Goal: Task Accomplishment & Management: Use online tool/utility

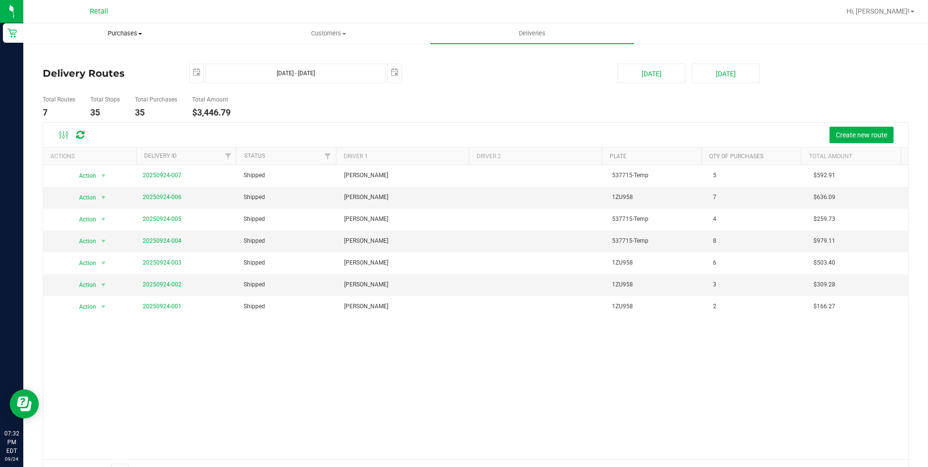
click at [143, 36] on span "Purchases" at bounding box center [125, 33] width 202 height 9
click at [103, 72] on li "Fulfillment" at bounding box center [124, 71] width 203 height 12
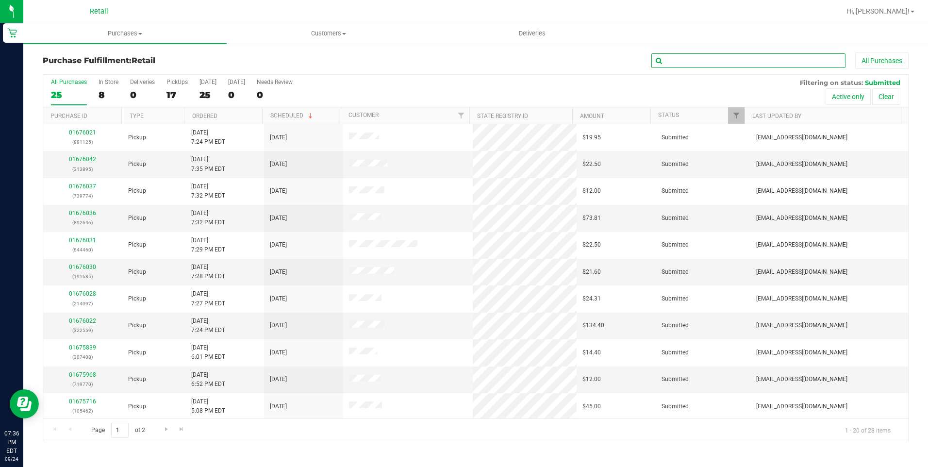
click at [684, 55] on input "text" at bounding box center [748, 60] width 194 height 15
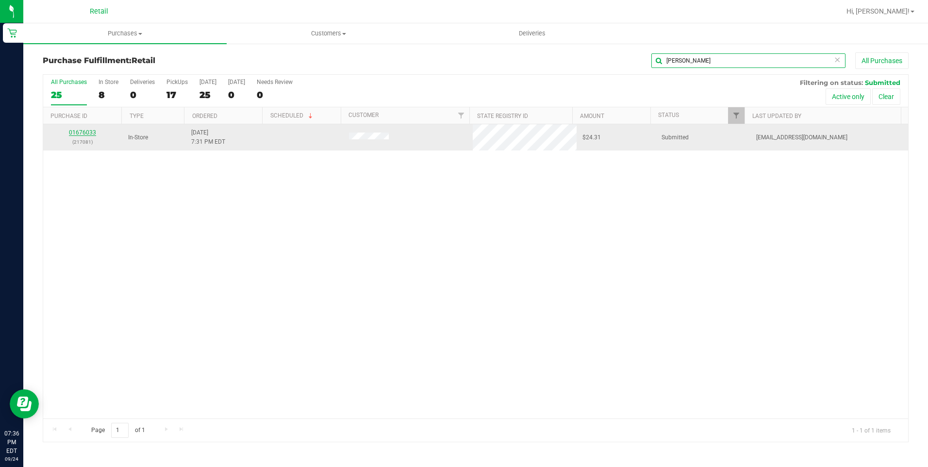
type input "[PERSON_NAME]"
click at [73, 132] on link "01676033" at bounding box center [82, 132] width 27 height 7
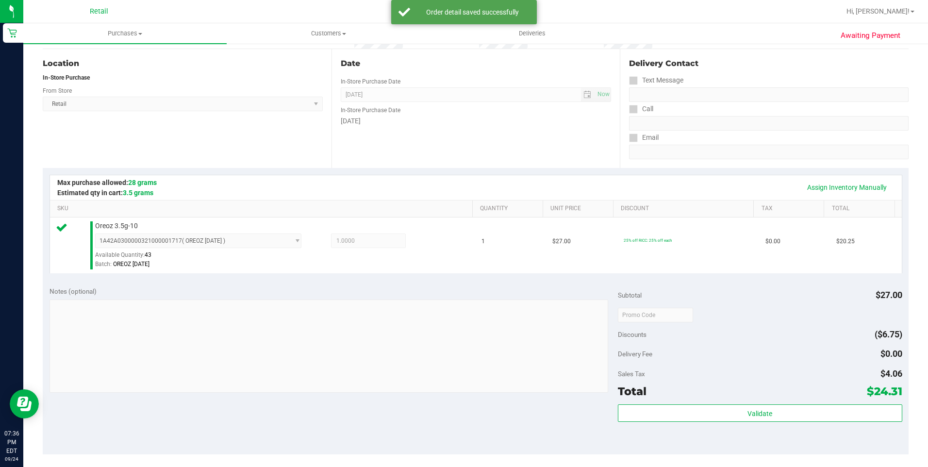
scroll to position [243, 0]
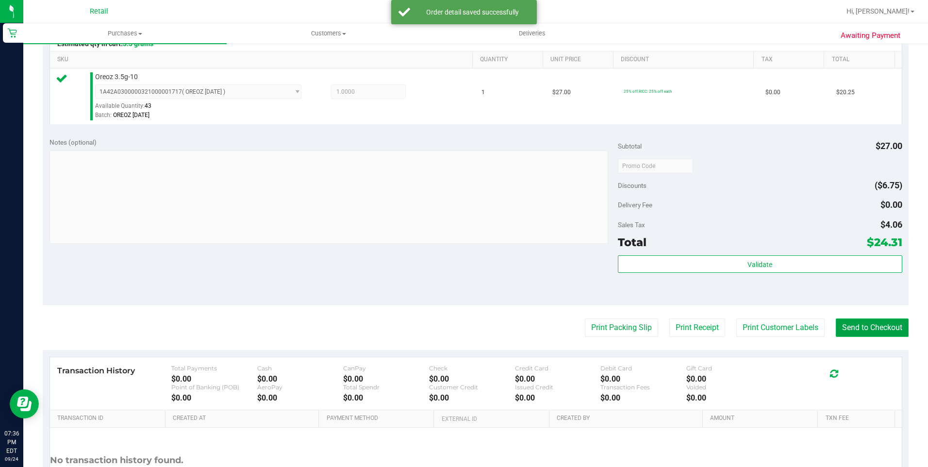
click at [864, 326] on button "Send to Checkout" at bounding box center [872, 327] width 73 height 18
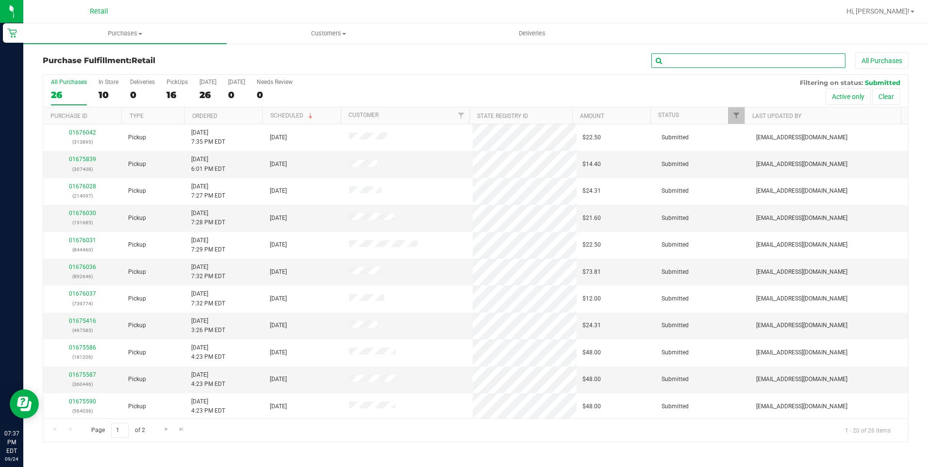
click at [692, 54] on input "text" at bounding box center [748, 60] width 194 height 15
type input "[PERSON_NAME]"
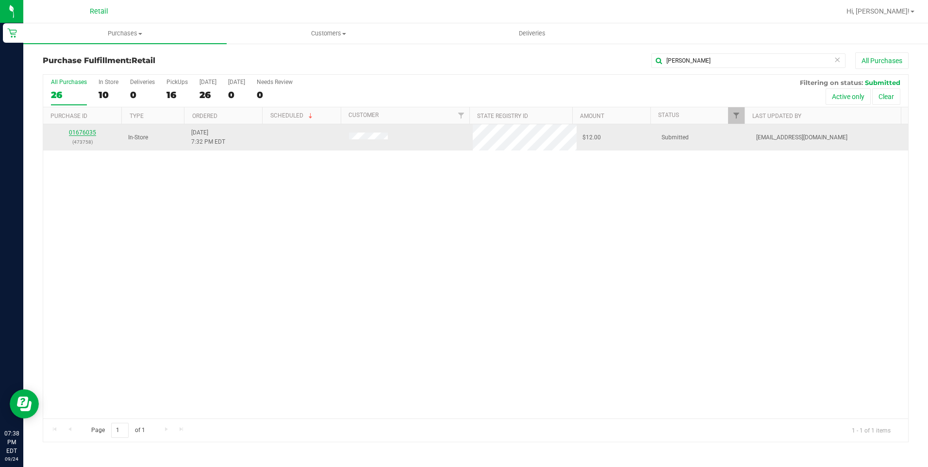
click at [76, 131] on link "01676035" at bounding box center [82, 132] width 27 height 7
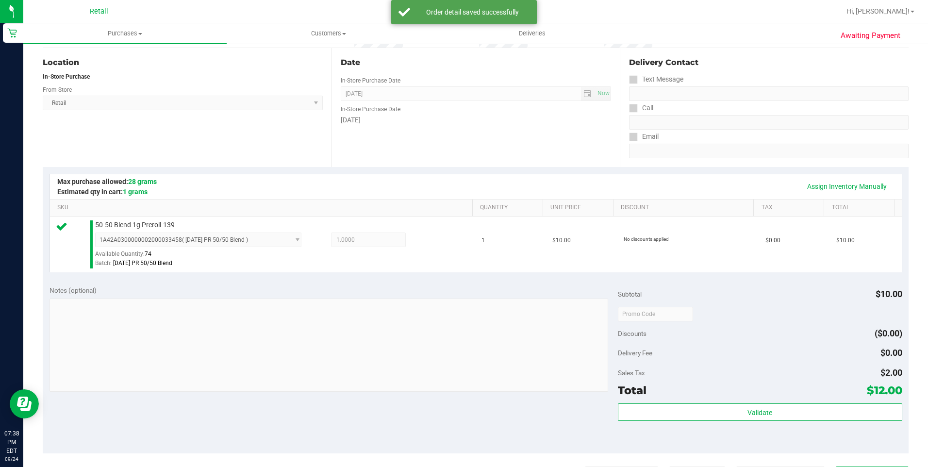
scroll to position [146, 0]
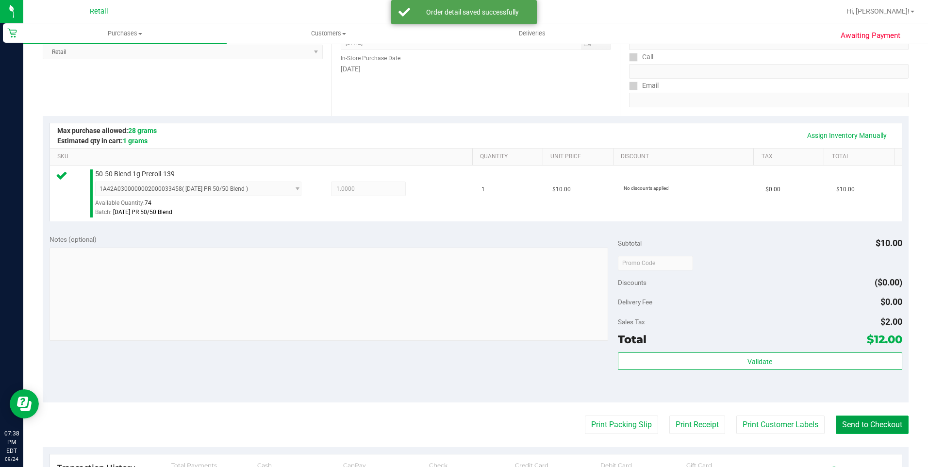
click at [862, 422] on button "Send to Checkout" at bounding box center [872, 424] width 73 height 18
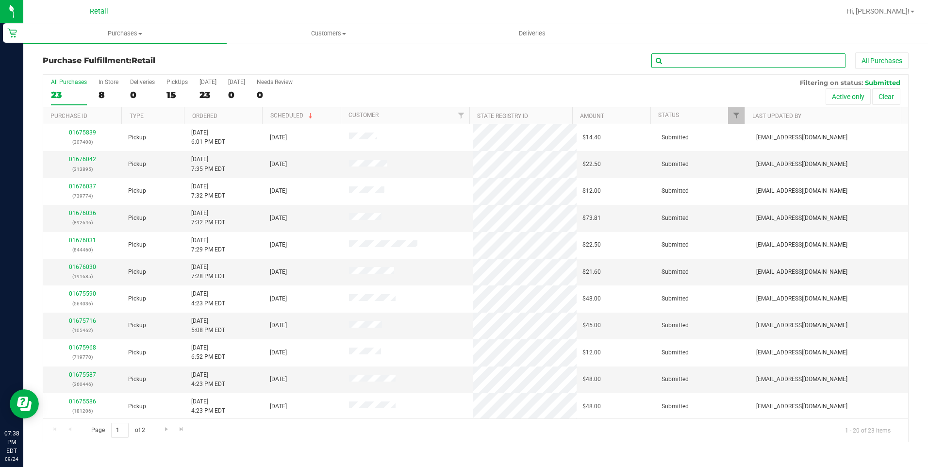
click at [673, 53] on input "text" at bounding box center [748, 60] width 194 height 15
type input "[PERSON_NAME]"
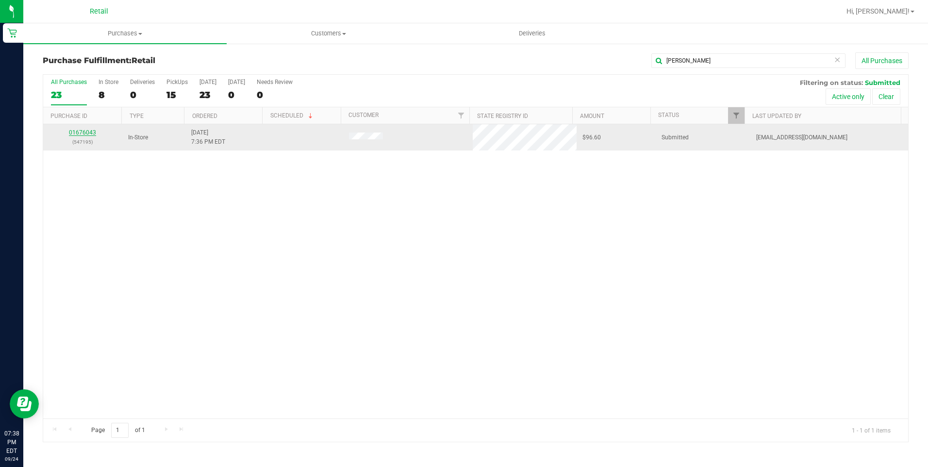
click at [80, 133] on link "01676043" at bounding box center [82, 132] width 27 height 7
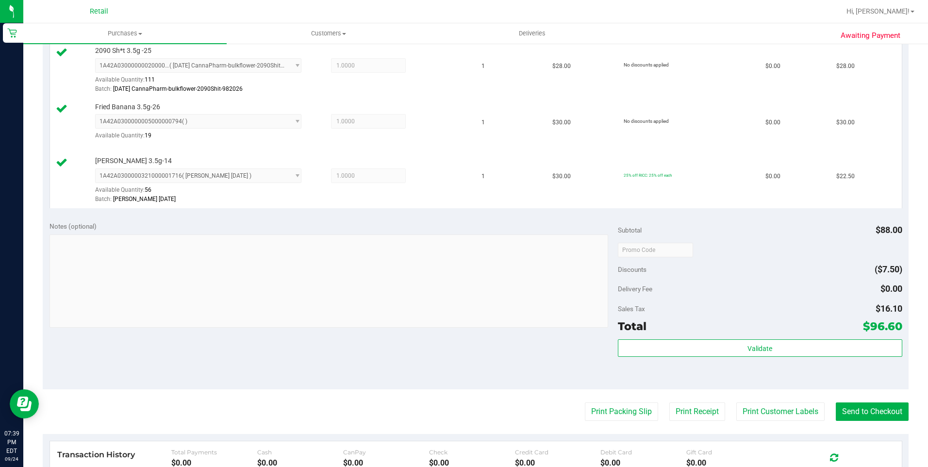
scroll to position [340, 0]
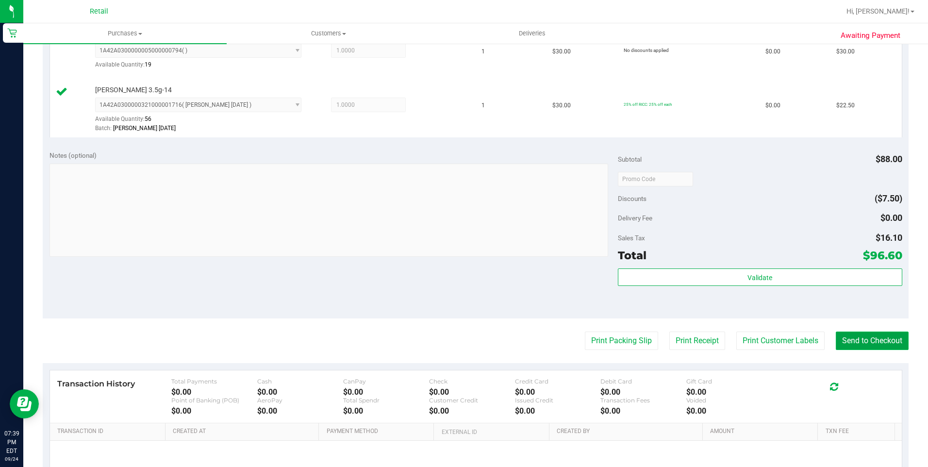
click at [879, 347] on button "Send to Checkout" at bounding box center [872, 340] width 73 height 18
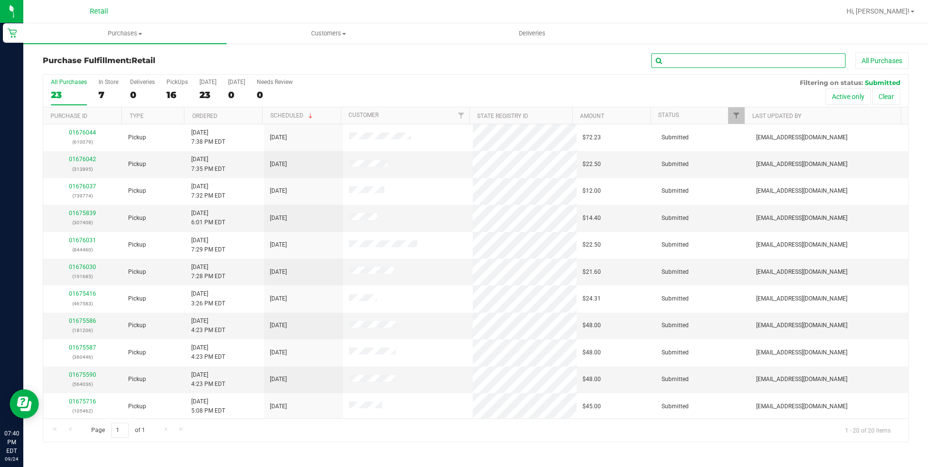
click at [687, 57] on input "text" at bounding box center [748, 60] width 194 height 15
type input "[PERSON_NAME]"
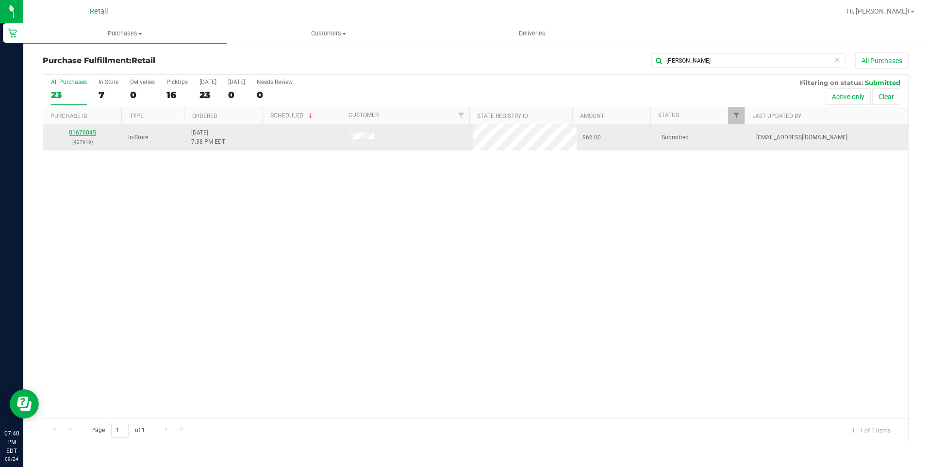
click at [81, 136] on link "01676045" at bounding box center [82, 132] width 27 height 7
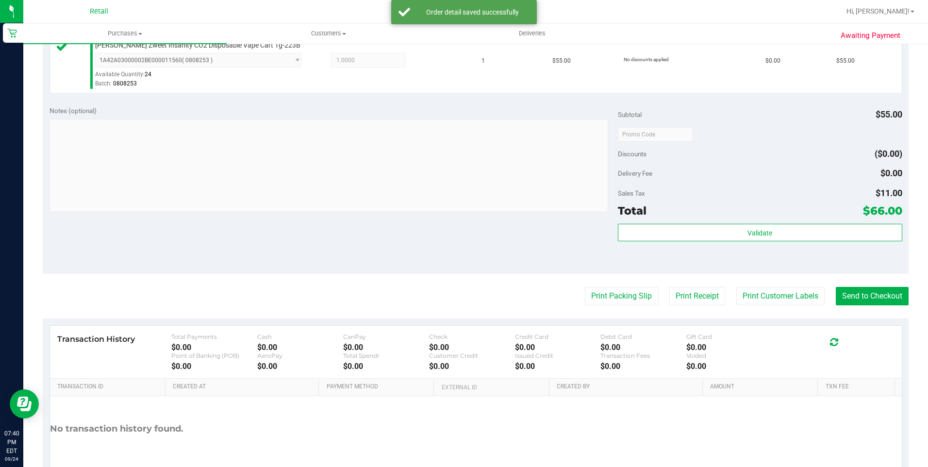
scroll to position [291, 0]
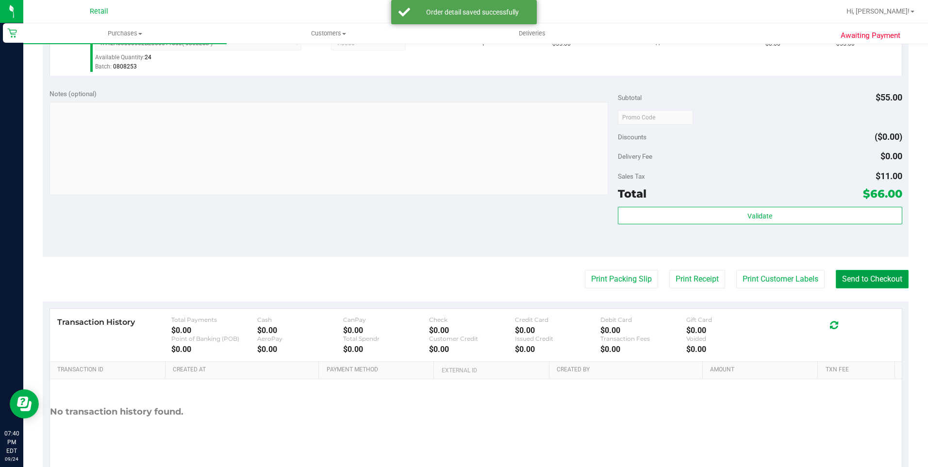
click at [856, 280] on button "Send to Checkout" at bounding box center [872, 279] width 73 height 18
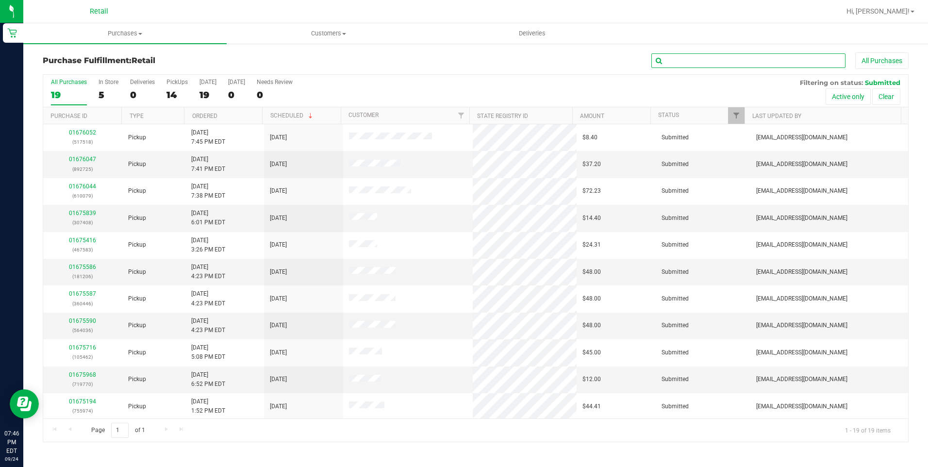
click at [698, 67] on input "text" at bounding box center [748, 60] width 194 height 15
type input "[PERSON_NAME]"
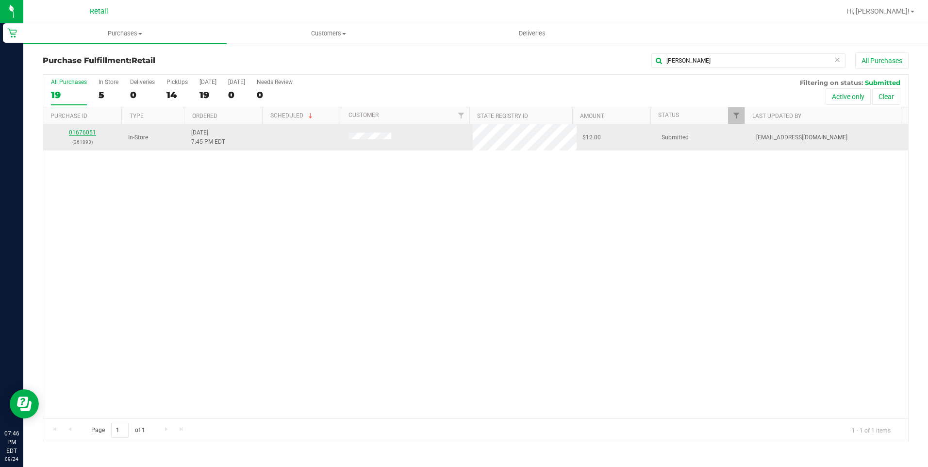
click at [87, 131] on link "01676051" at bounding box center [82, 132] width 27 height 7
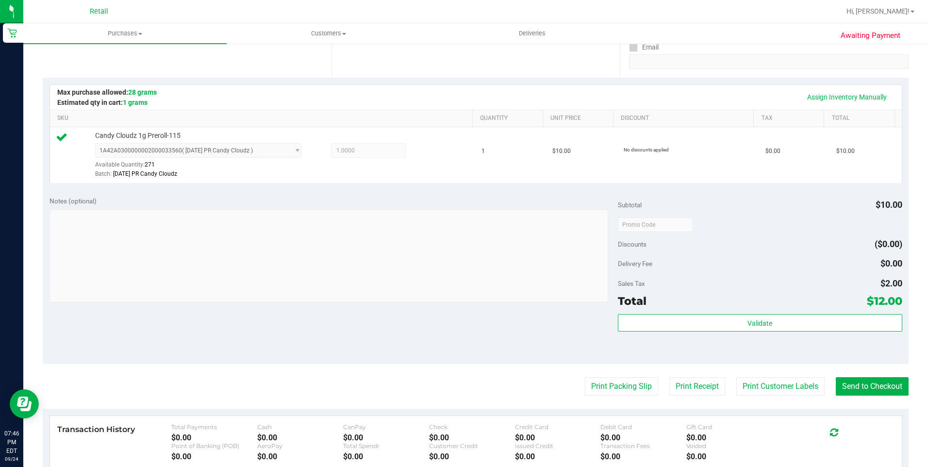
scroll to position [291, 0]
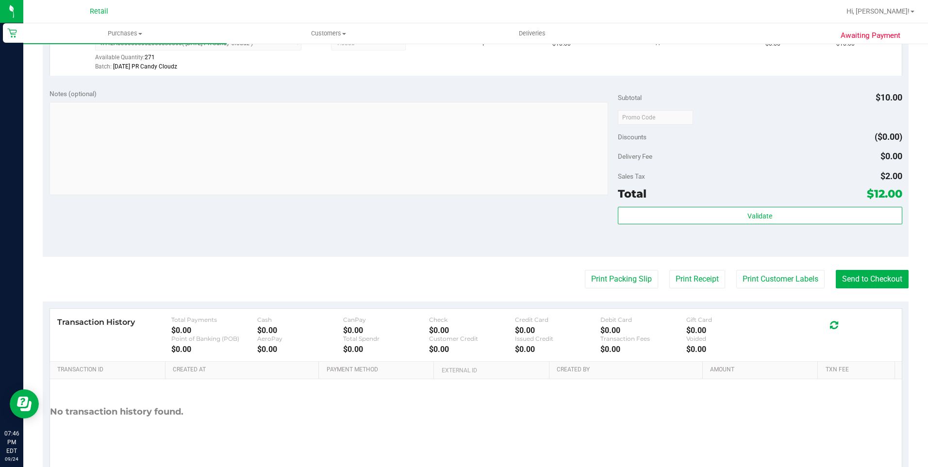
click at [867, 291] on purchase-details "Back Edit Purchase Cancel Purchase View Profile # 01676051 Med | Rec METRC ID: …" at bounding box center [476, 122] width 866 height 722
drag, startPoint x: 867, startPoint y: 291, endPoint x: 873, endPoint y: 278, distance: 14.5
click at [873, 278] on button "Send to Checkout" at bounding box center [872, 279] width 73 height 18
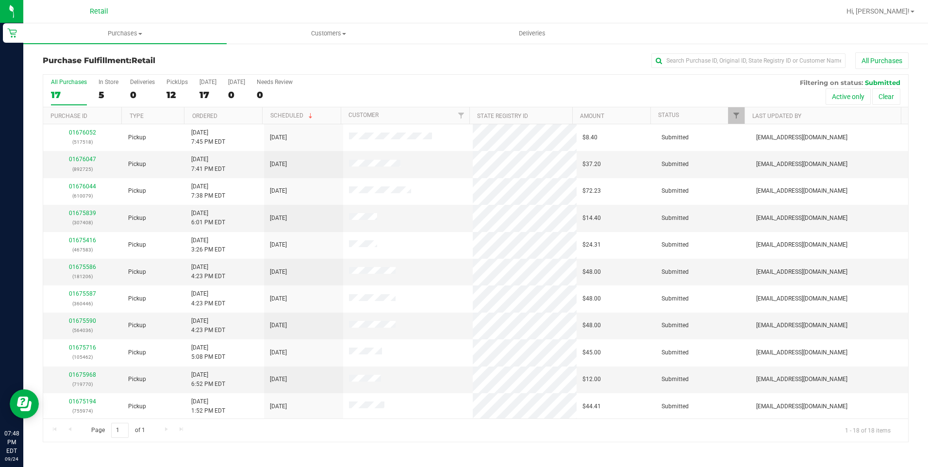
click at [718, 53] on div "All Purchases" at bounding box center [619, 60] width 577 height 16
click at [717, 56] on input "text" at bounding box center [748, 60] width 194 height 15
type input "[PERSON_NAME]"
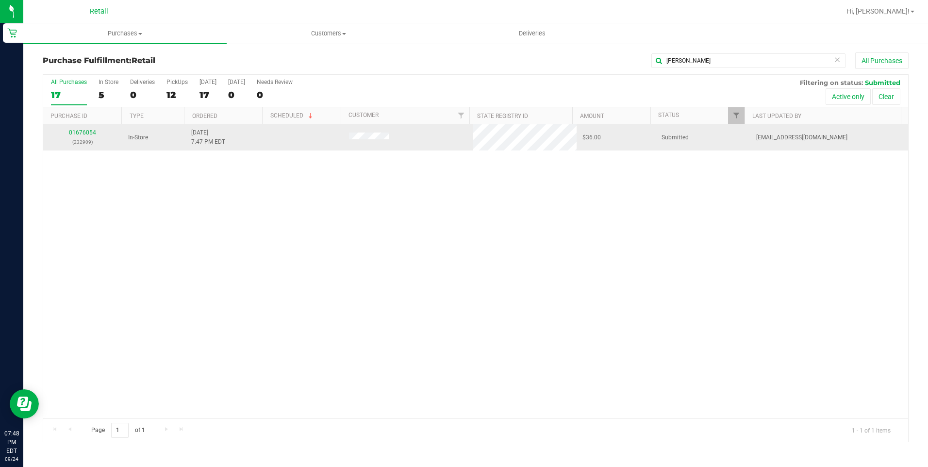
click at [71, 129] on div "01676054 (232909)" at bounding box center [82, 137] width 67 height 18
click at [72, 134] on link "01676054" at bounding box center [82, 132] width 27 height 7
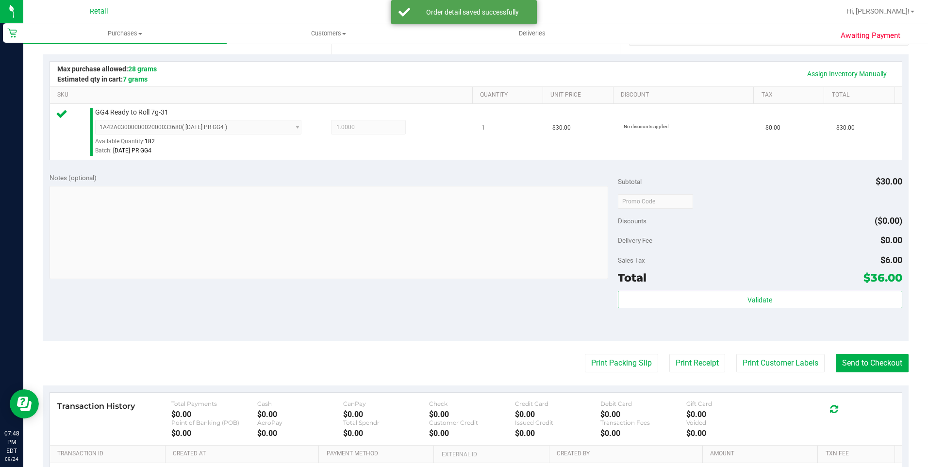
scroll to position [243, 0]
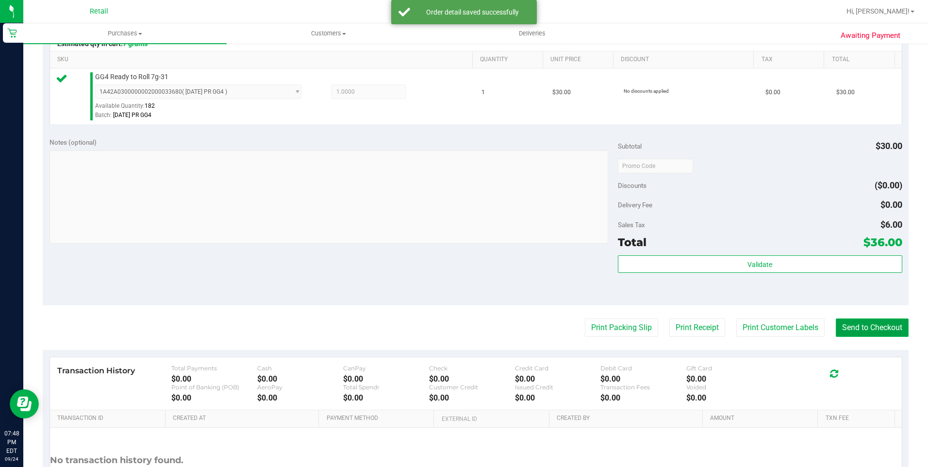
click at [865, 326] on button "Send to Checkout" at bounding box center [872, 327] width 73 height 18
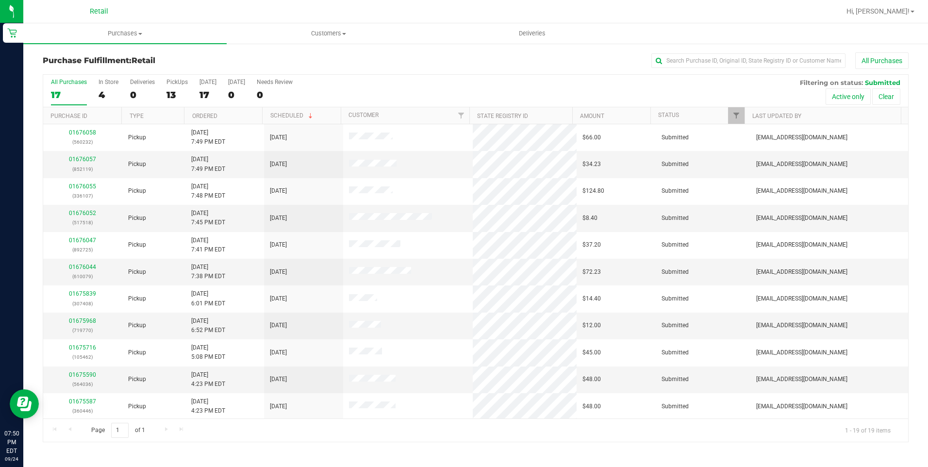
click at [741, 71] on div "Purchase Fulfillment: Retail All Purchases" at bounding box center [476, 62] width 866 height 21
click at [741, 68] on div "All Purchases" at bounding box center [619, 60] width 577 height 16
click at [741, 67] on input "text" at bounding box center [748, 60] width 194 height 15
type input "hill"
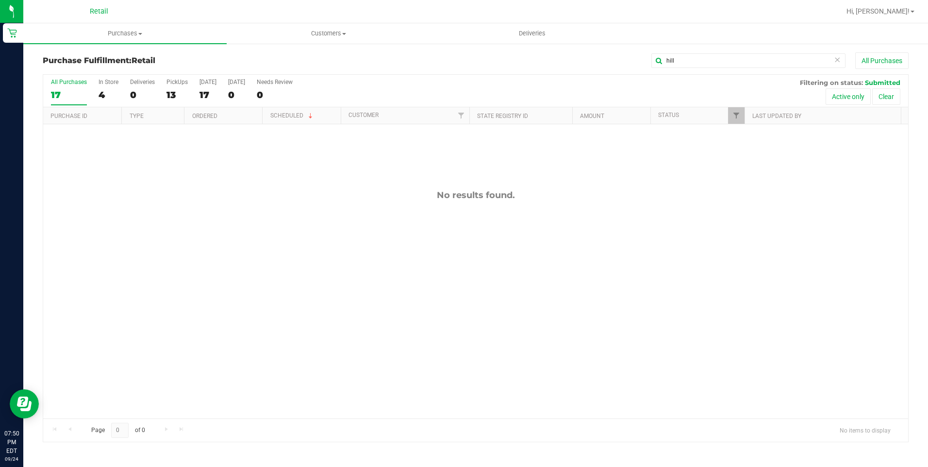
click at [161, 91] on div "All Purchases 17 In Store 4 Deliveries 0 PickUps 13 [DATE] 17 [DATE] 0 Needs Re…" at bounding box center [475, 91] width 865 height 33
click at [166, 91] on div "13" at bounding box center [176, 94] width 21 height 11
click at [0, 0] on input "PickUps 13" at bounding box center [0, 0] width 0 height 0
click at [840, 61] on input "hill" at bounding box center [748, 60] width 194 height 15
click at [835, 61] on icon at bounding box center [837, 59] width 7 height 12
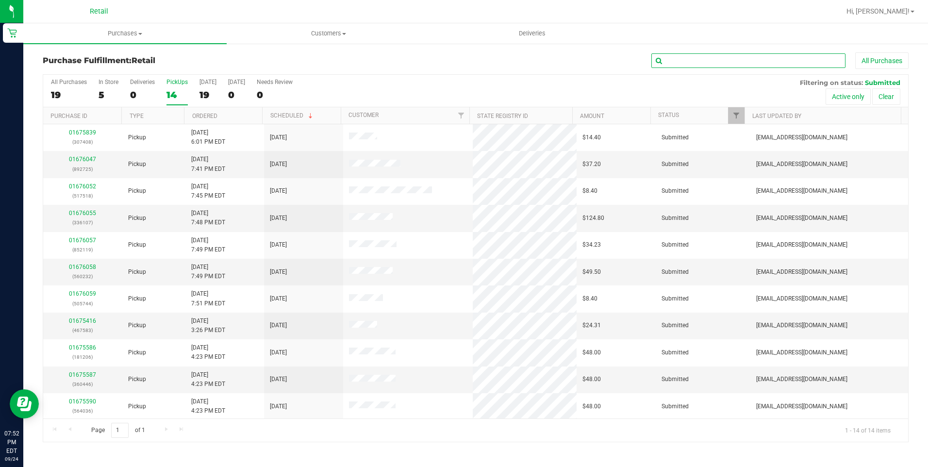
click at [670, 56] on input "text" at bounding box center [748, 60] width 194 height 15
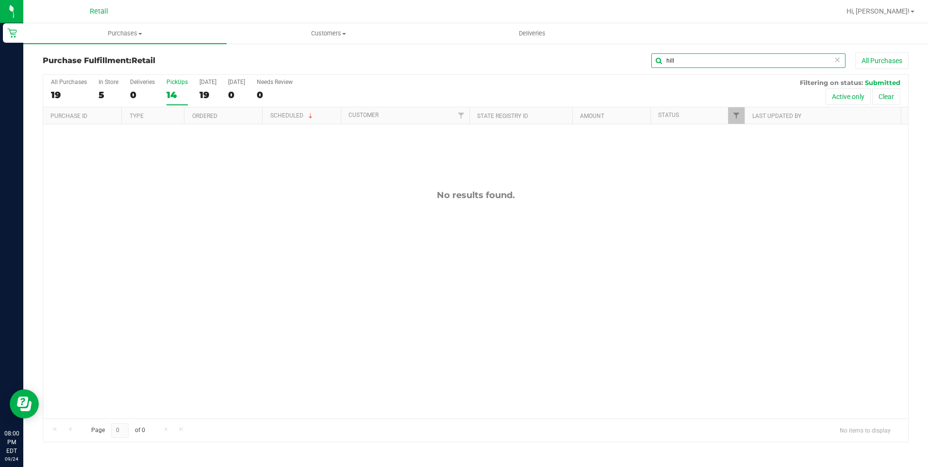
click at [699, 66] on input "hill" at bounding box center [748, 60] width 194 height 15
click at [704, 65] on input "hill" at bounding box center [748, 60] width 194 height 15
type input "[PERSON_NAME]"
click at [838, 58] on icon at bounding box center [837, 59] width 7 height 12
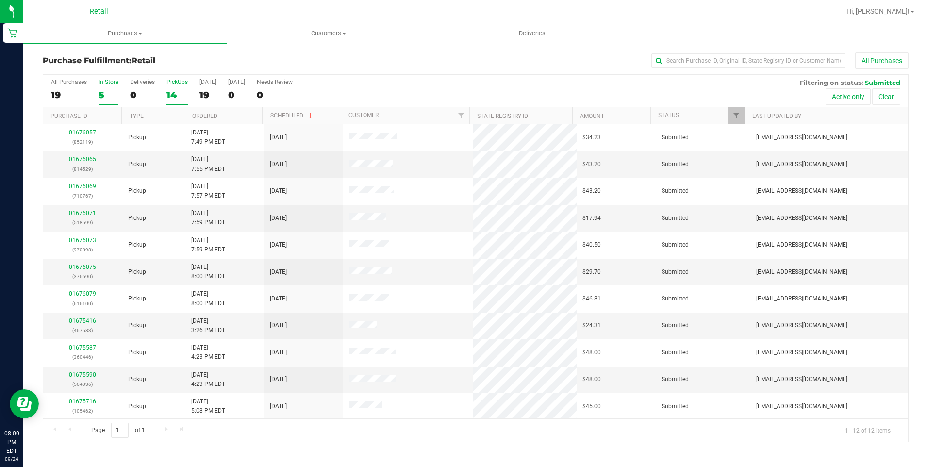
click at [110, 88] on label "In Store 5" at bounding box center [109, 92] width 20 height 27
click at [0, 0] on input "In Store 5" at bounding box center [0, 0] width 0 height 0
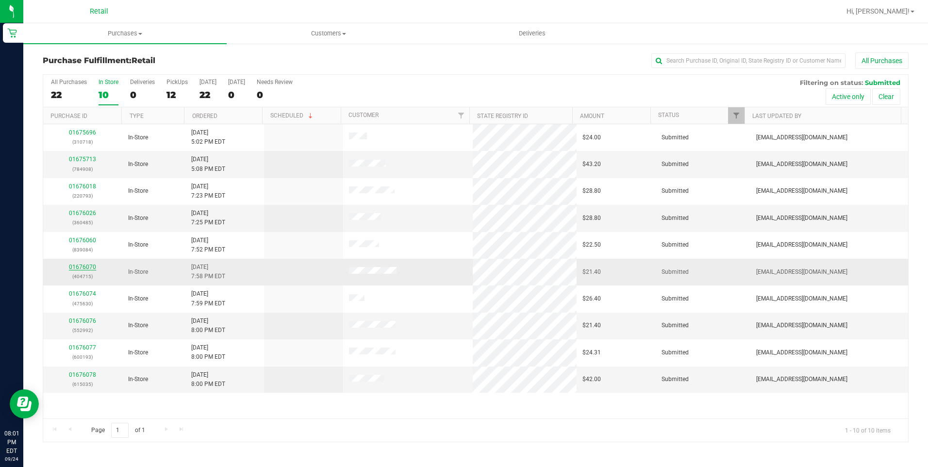
click at [80, 263] on link "01676070" at bounding box center [82, 266] width 27 height 7
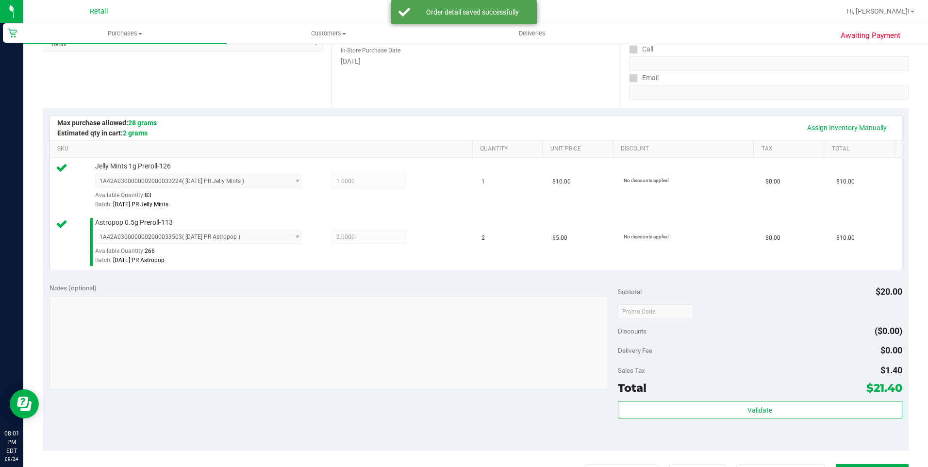
scroll to position [194, 0]
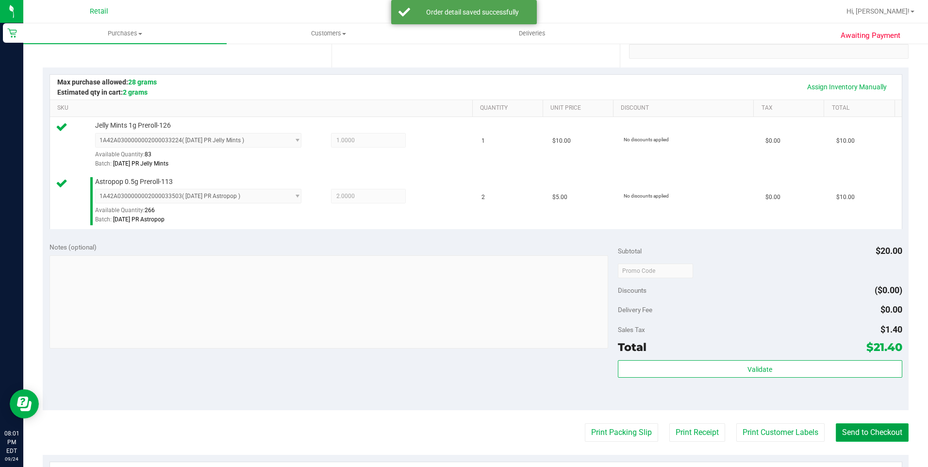
click at [884, 438] on button "Send to Checkout" at bounding box center [872, 432] width 73 height 18
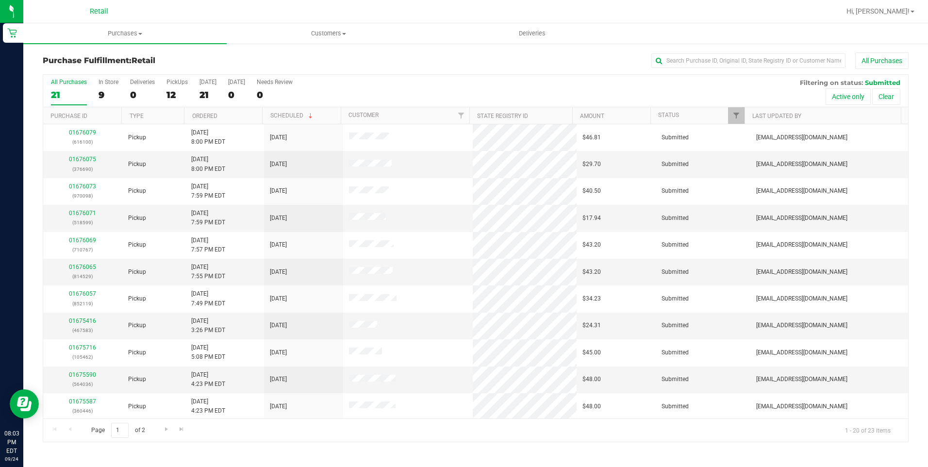
click at [659, 50] on div "Purchase Fulfillment: Retail All Purchases All Purchases 21 In Store 9 Deliveri…" at bounding box center [475, 247] width 904 height 409
click at [666, 57] on input "text" at bounding box center [748, 60] width 194 height 15
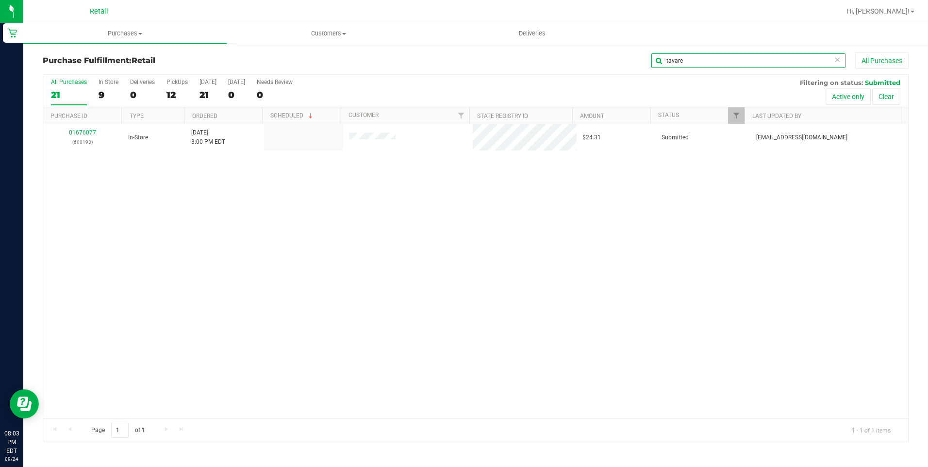
type input "tavare"
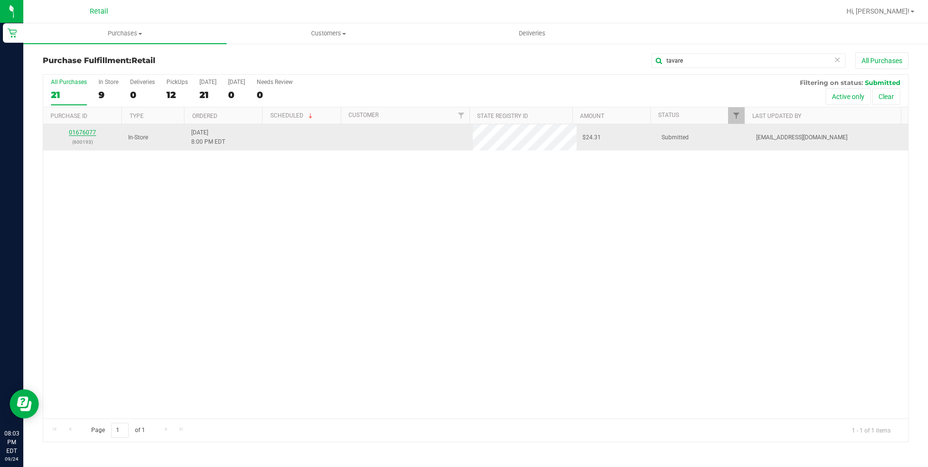
drag, startPoint x: 115, startPoint y: 153, endPoint x: 83, endPoint y: 133, distance: 37.6
click at [83, 133] on link "01676077" at bounding box center [82, 132] width 27 height 7
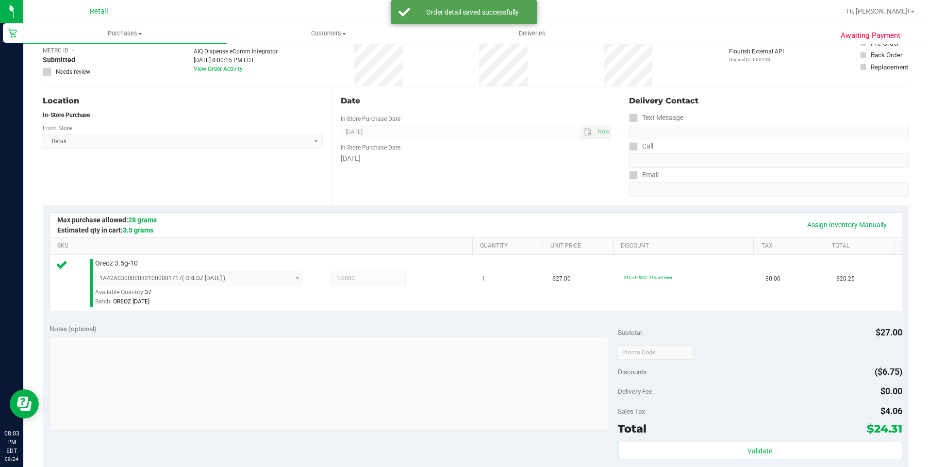
scroll to position [146, 0]
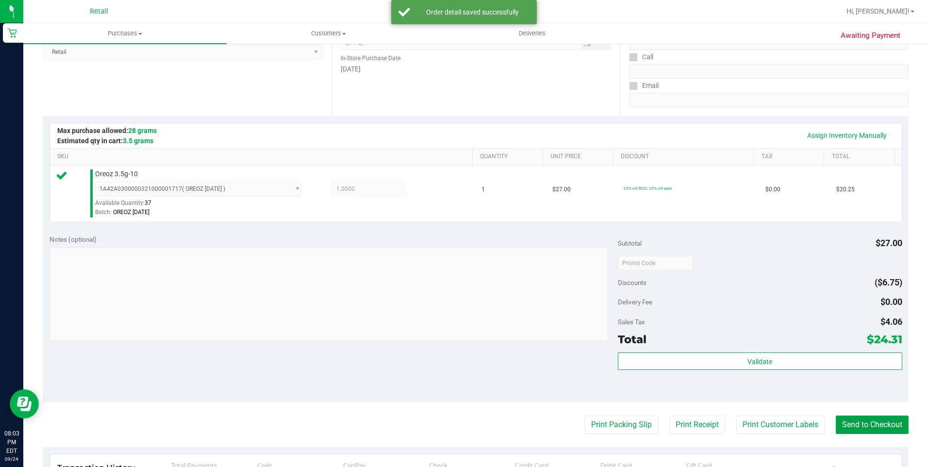
click at [855, 419] on button "Send to Checkout" at bounding box center [872, 424] width 73 height 18
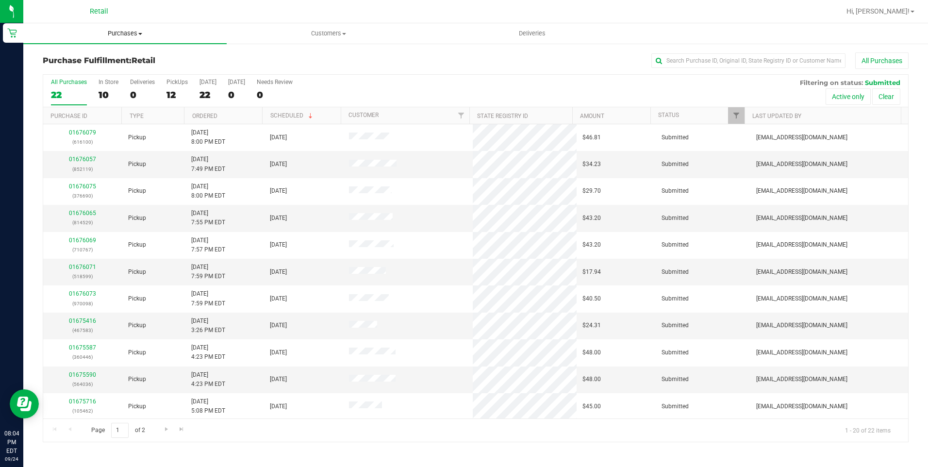
click at [112, 31] on span "Purchases" at bounding box center [124, 33] width 203 height 9
click at [689, 58] on input "text" at bounding box center [748, 60] width 194 height 15
type input "[PERSON_NAME]"
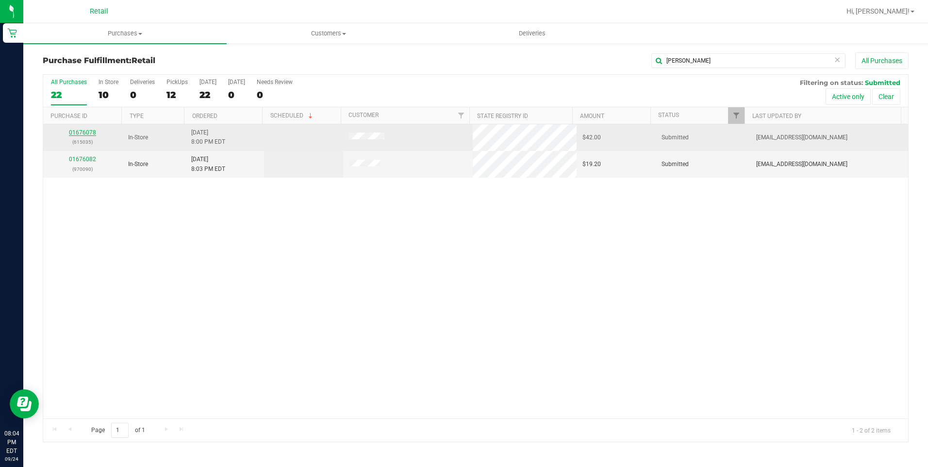
click at [82, 134] on link "01676078" at bounding box center [82, 132] width 27 height 7
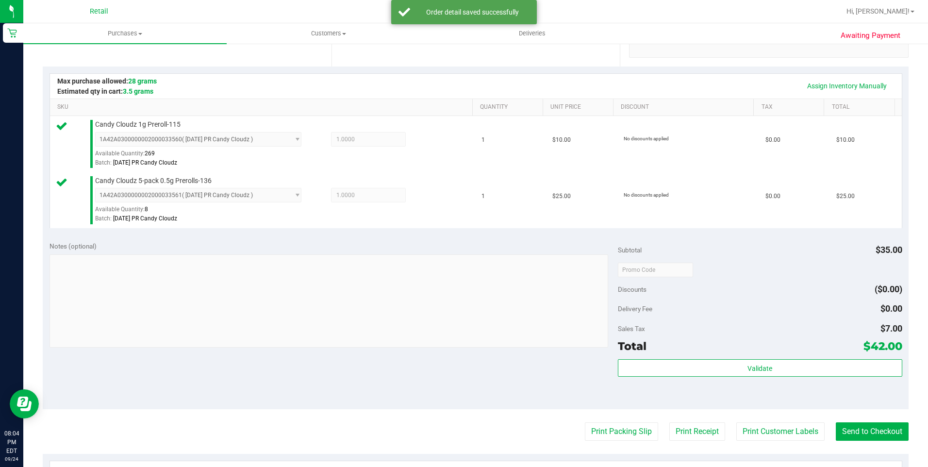
scroll to position [243, 0]
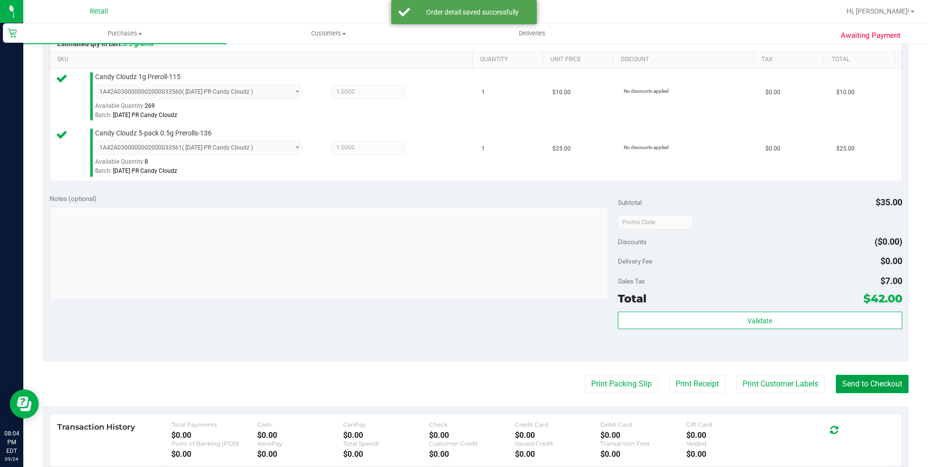
click at [865, 381] on button "Send to Checkout" at bounding box center [872, 384] width 73 height 18
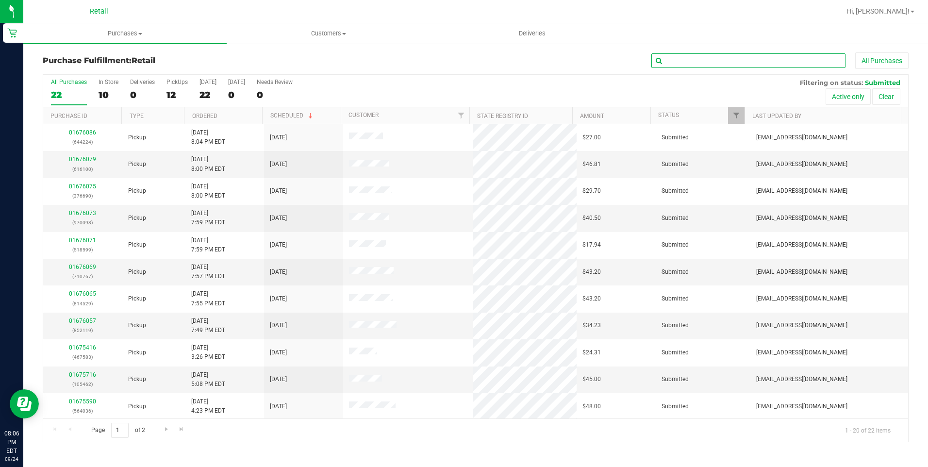
click at [736, 59] on input "text" at bounding box center [748, 60] width 194 height 15
type input "[PERSON_NAME]"
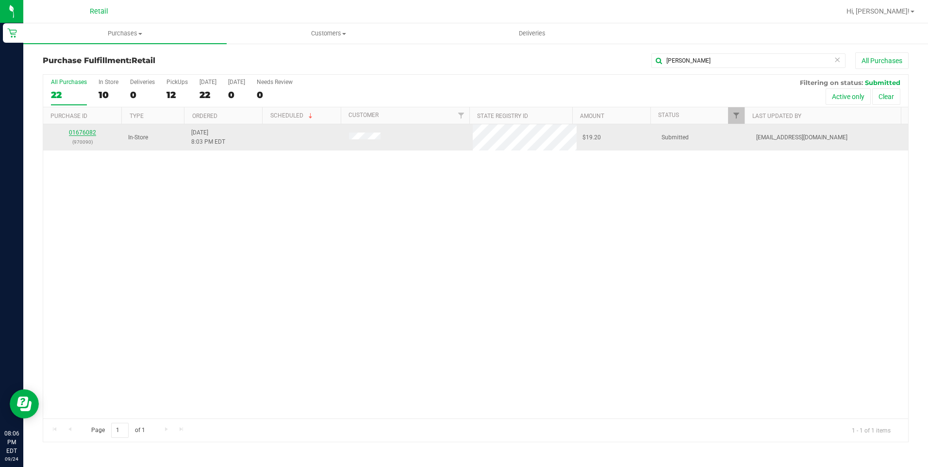
click at [91, 131] on link "01676082" at bounding box center [82, 132] width 27 height 7
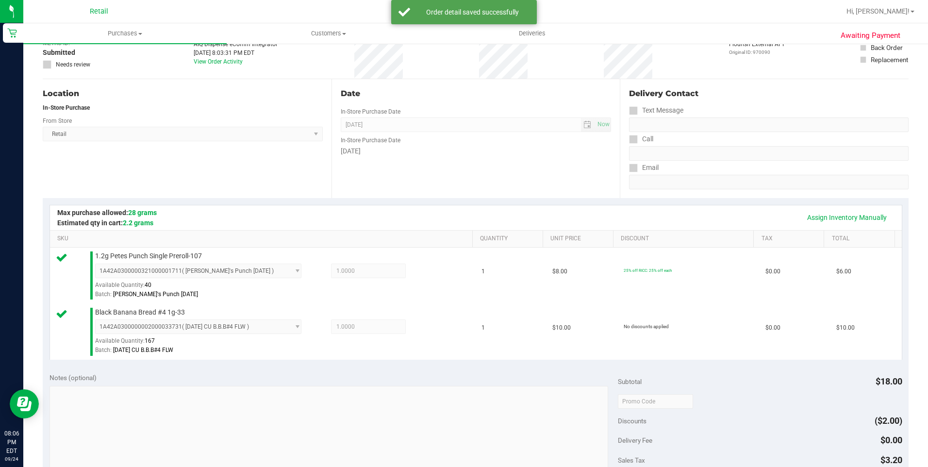
scroll to position [194, 0]
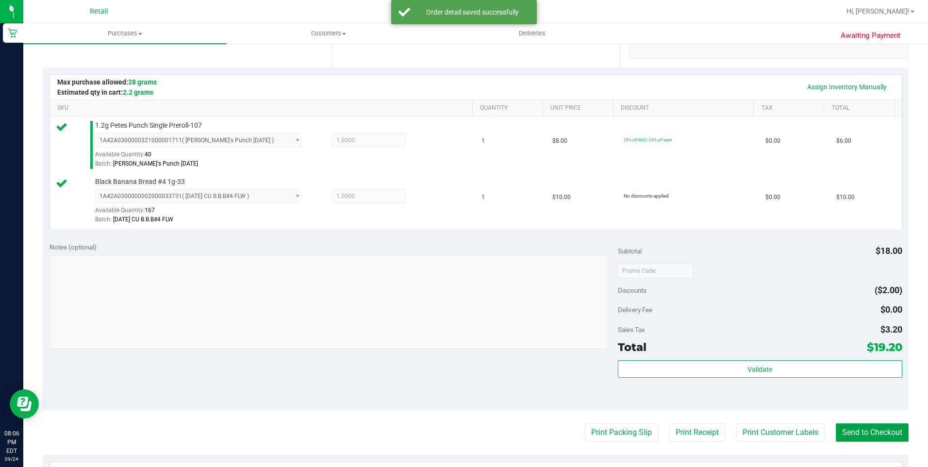
click at [885, 428] on button "Send to Checkout" at bounding box center [872, 432] width 73 height 18
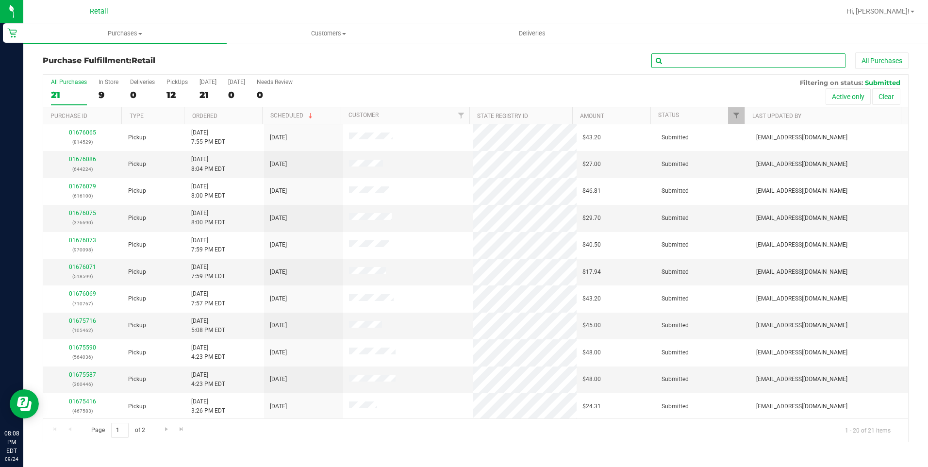
click at [736, 56] on input "text" at bounding box center [748, 60] width 194 height 15
type input "sev"
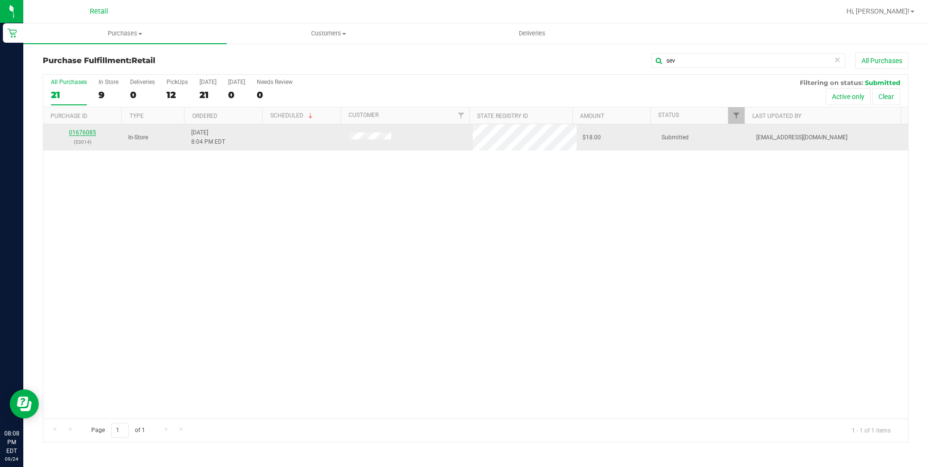
click at [91, 131] on link "01676085" at bounding box center [82, 132] width 27 height 7
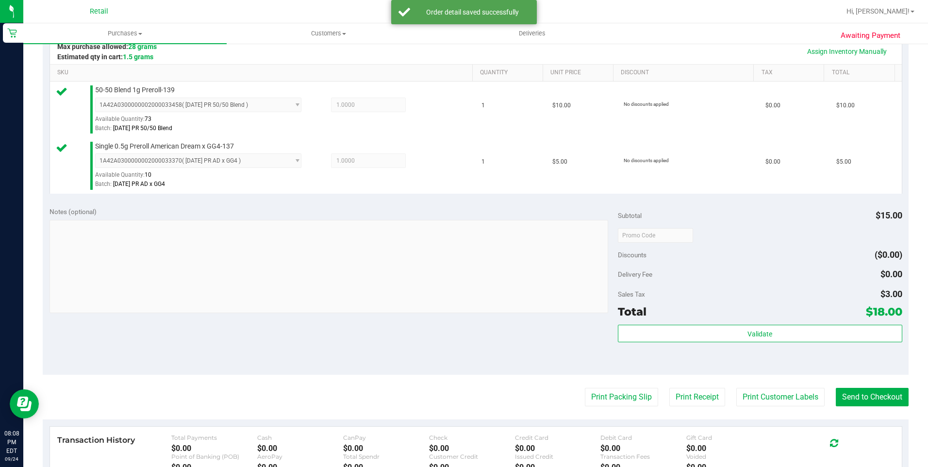
scroll to position [243, 0]
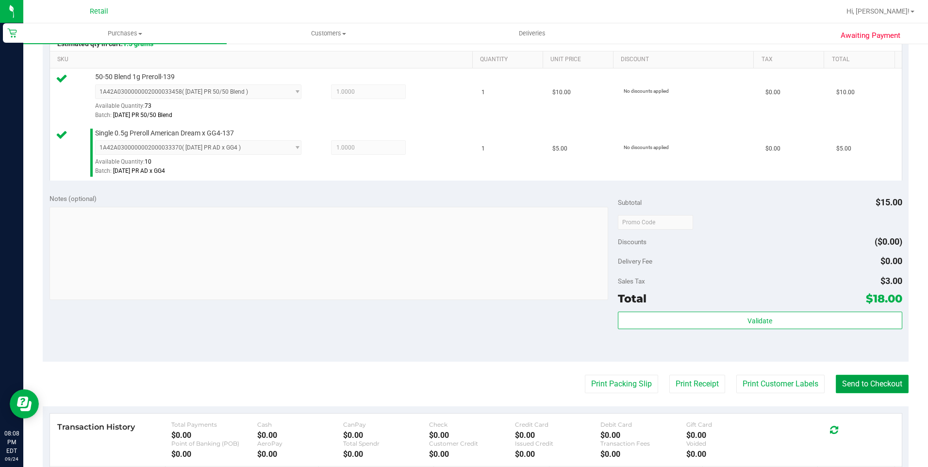
click at [857, 392] on button "Send to Checkout" at bounding box center [872, 384] width 73 height 18
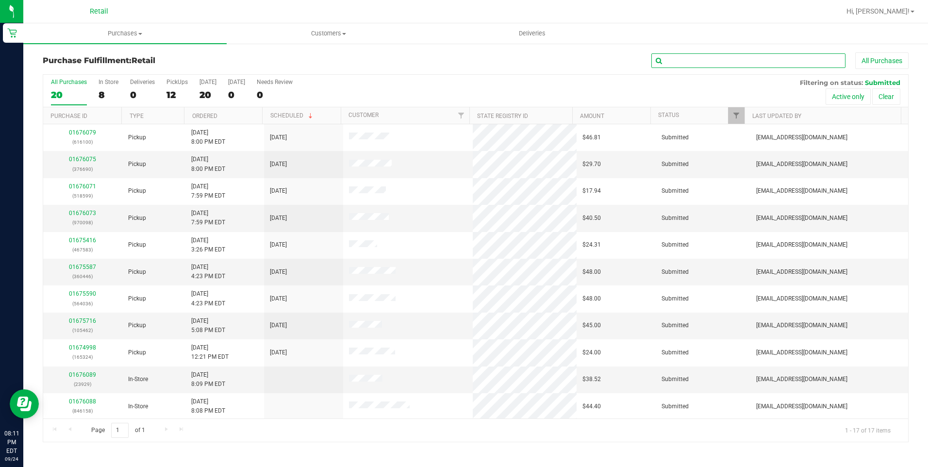
click at [696, 58] on input "text" at bounding box center [748, 60] width 194 height 15
type input "kelv"
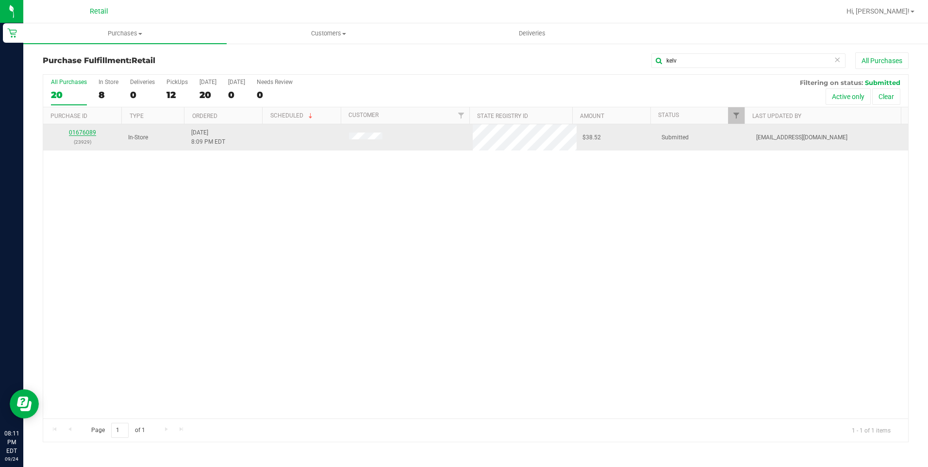
click at [93, 131] on link "01676089" at bounding box center [82, 132] width 27 height 7
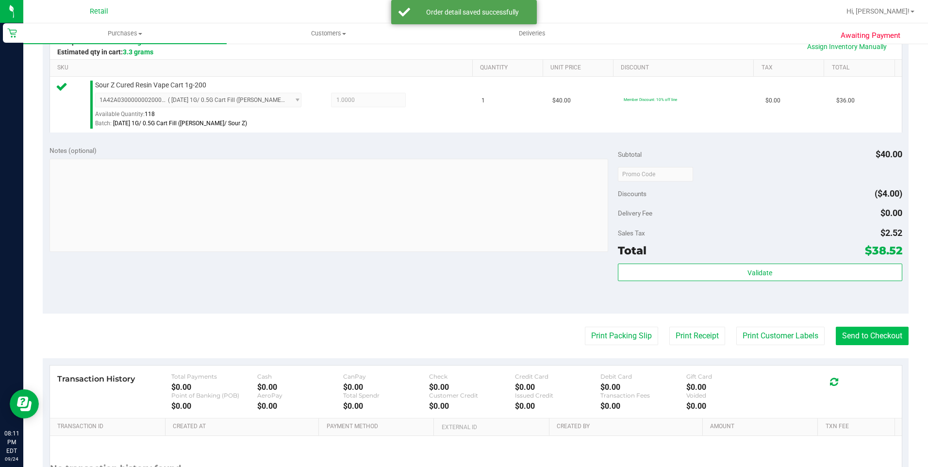
scroll to position [243, 0]
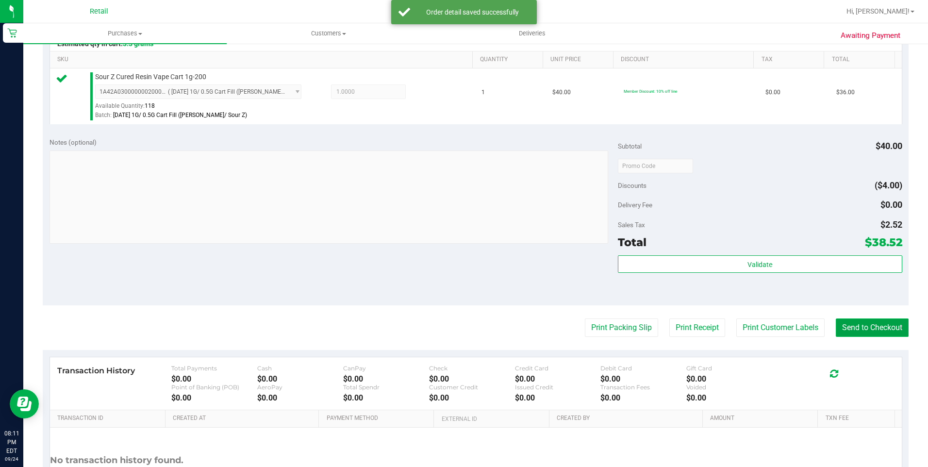
click at [836, 332] on button "Send to Checkout" at bounding box center [872, 327] width 73 height 18
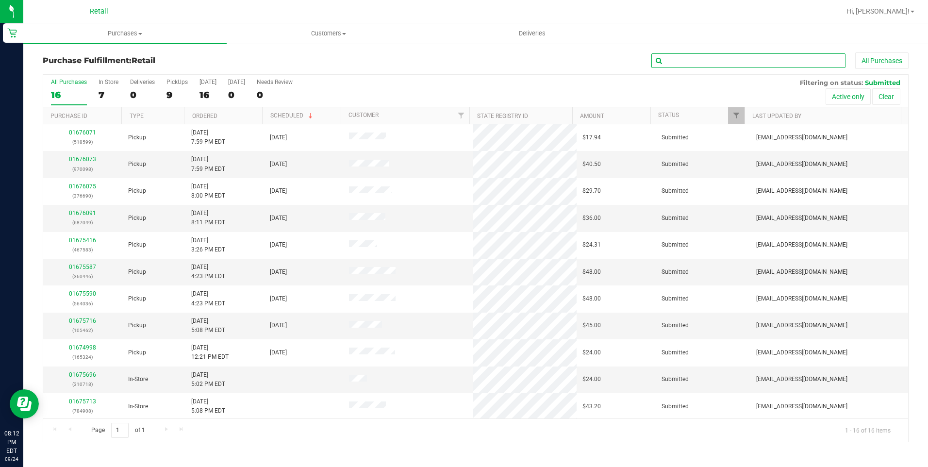
click at [670, 59] on input "text" at bounding box center [748, 60] width 194 height 15
type input "malc"
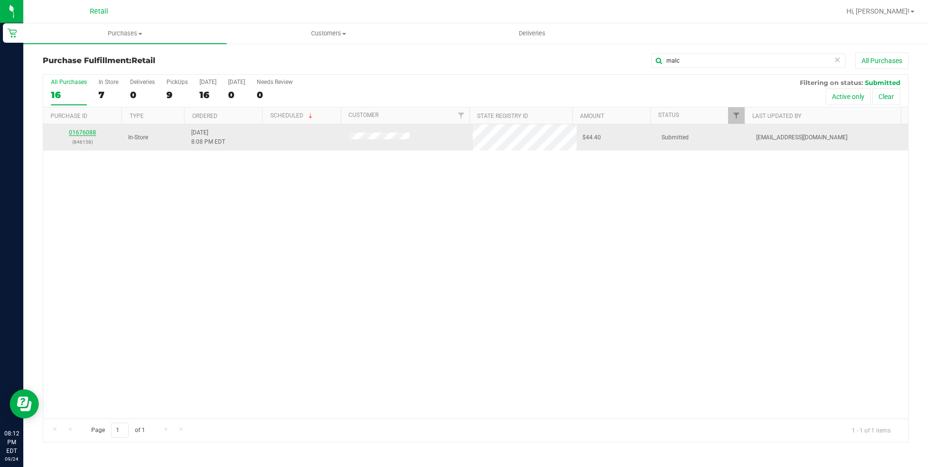
click at [92, 130] on link "01676088" at bounding box center [82, 132] width 27 height 7
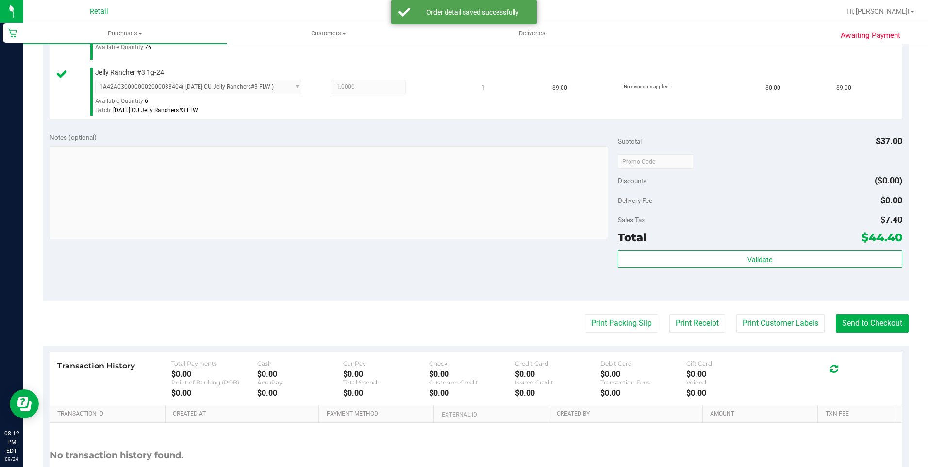
scroll to position [340, 0]
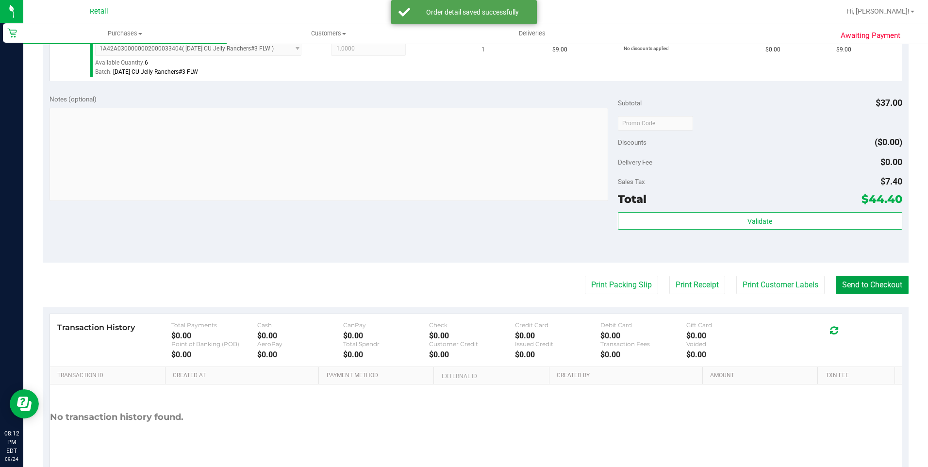
click at [895, 289] on button "Send to Checkout" at bounding box center [872, 285] width 73 height 18
